Goal: Transaction & Acquisition: Register for event/course

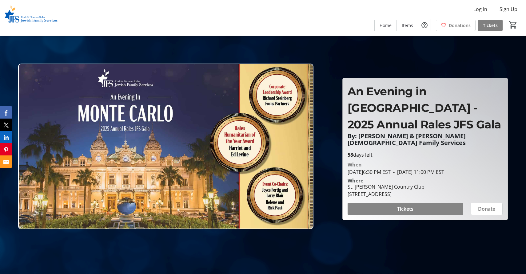
click at [437, 209] on span at bounding box center [405, 209] width 116 height 15
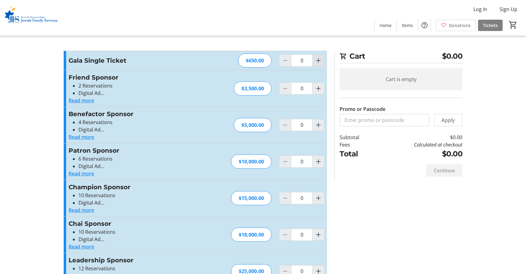
click at [320, 60] on mat-icon "Increment by one" at bounding box center [317, 60] width 7 height 7
type input "1"
